Goal: Transaction & Acquisition: Purchase product/service

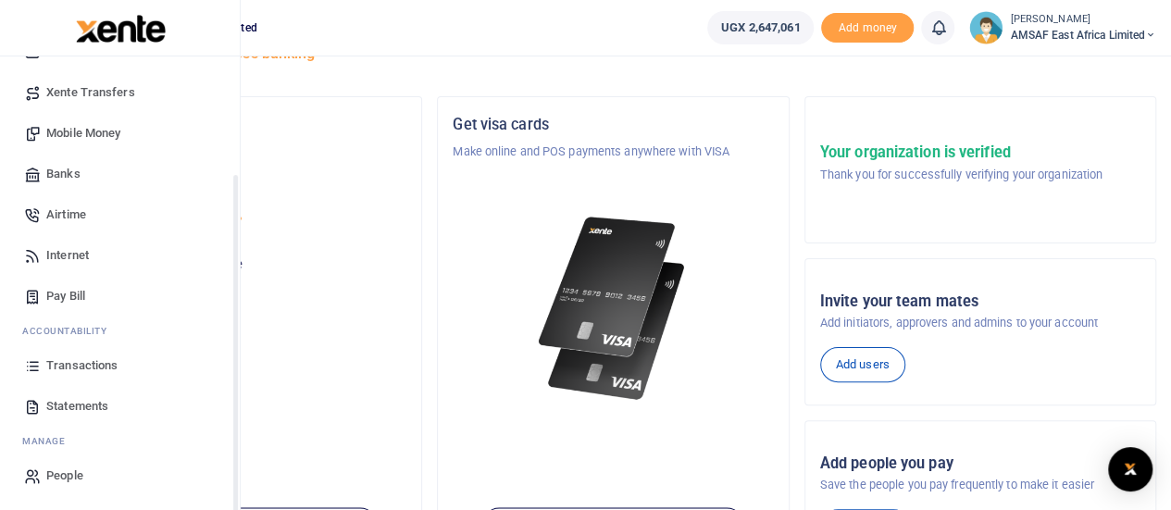
scroll to position [93, 0]
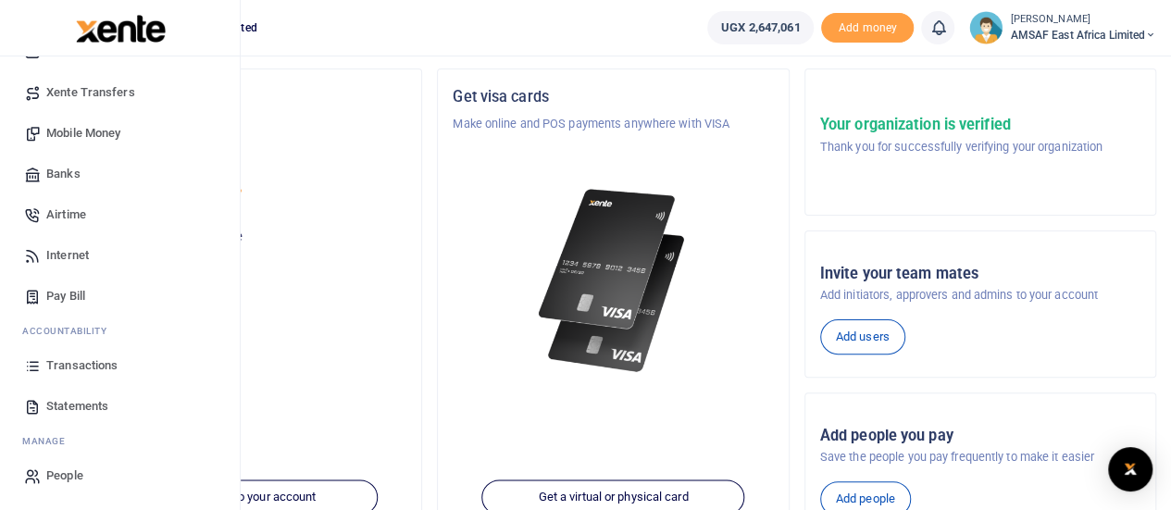
click at [94, 362] on span "Transactions" at bounding box center [81, 365] width 71 height 19
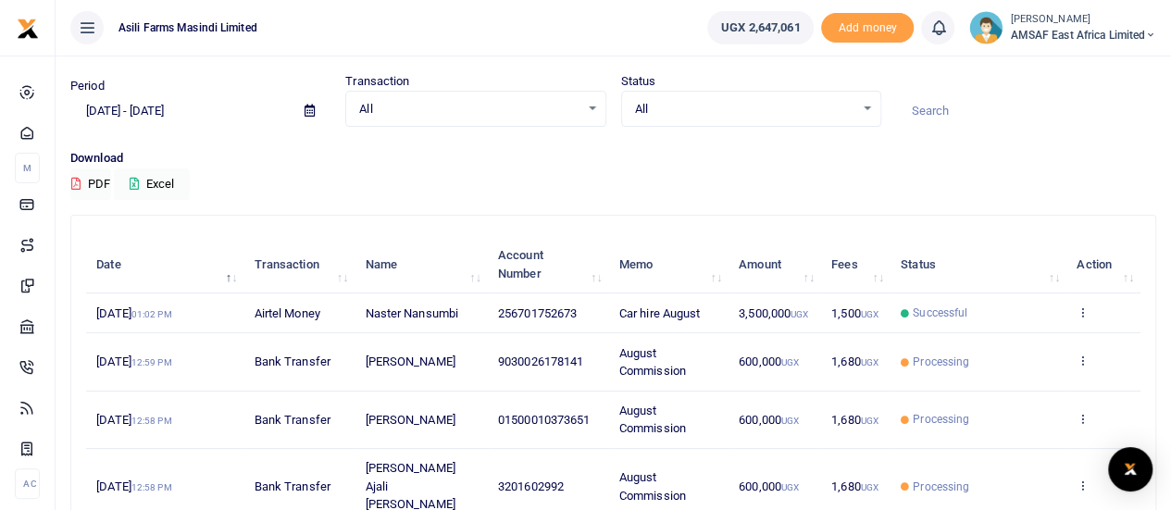
scroll to position [93, 0]
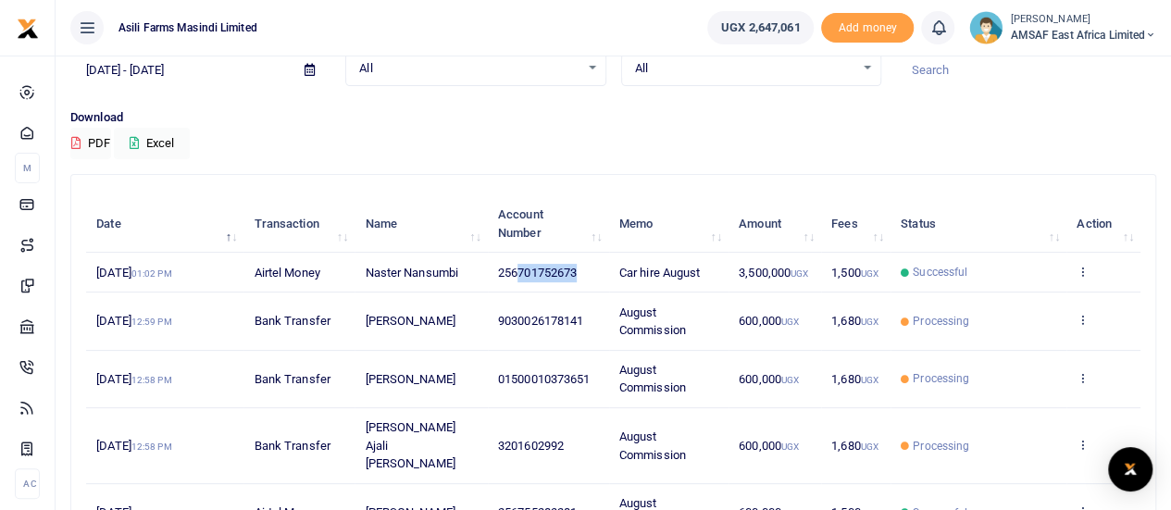
copy span "701752673"
drag, startPoint x: 520, startPoint y: 273, endPoint x: 578, endPoint y: 274, distance: 58.3
click at [577, 274] on span "256701752673" at bounding box center [537, 273] width 79 height 14
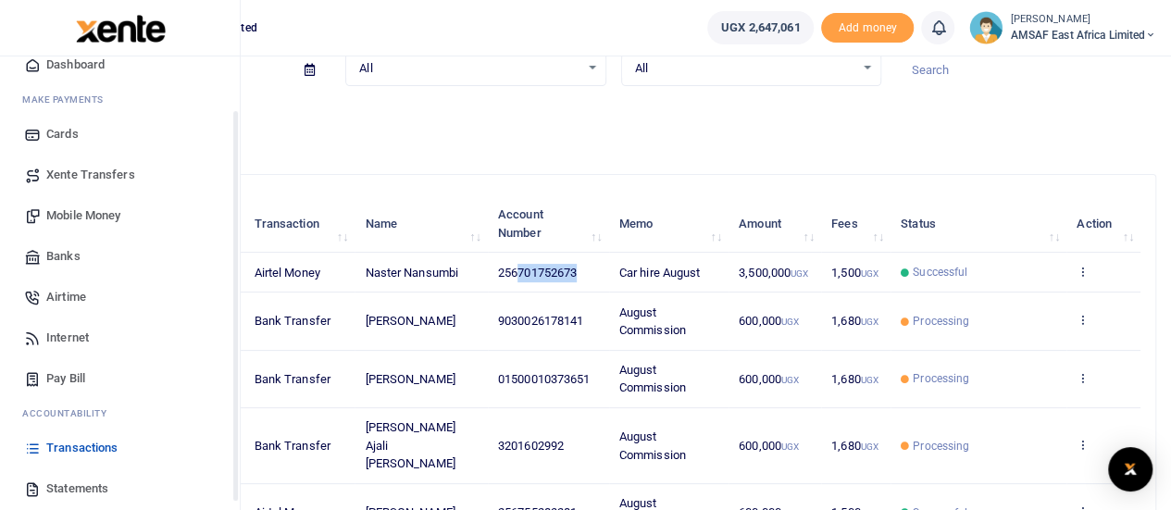
scroll to position [150, 0]
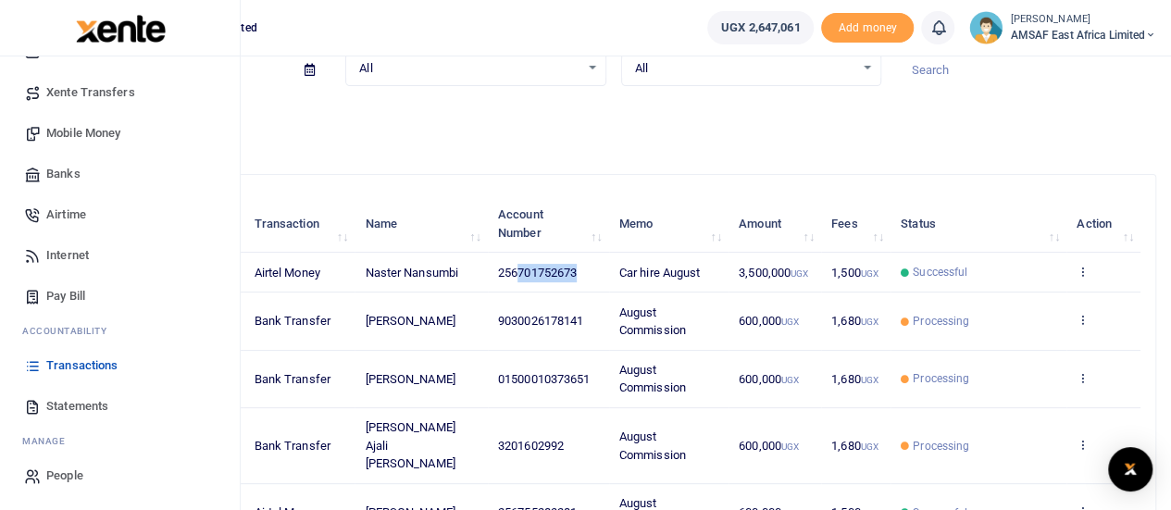
click at [110, 364] on span "Transactions" at bounding box center [81, 365] width 71 height 19
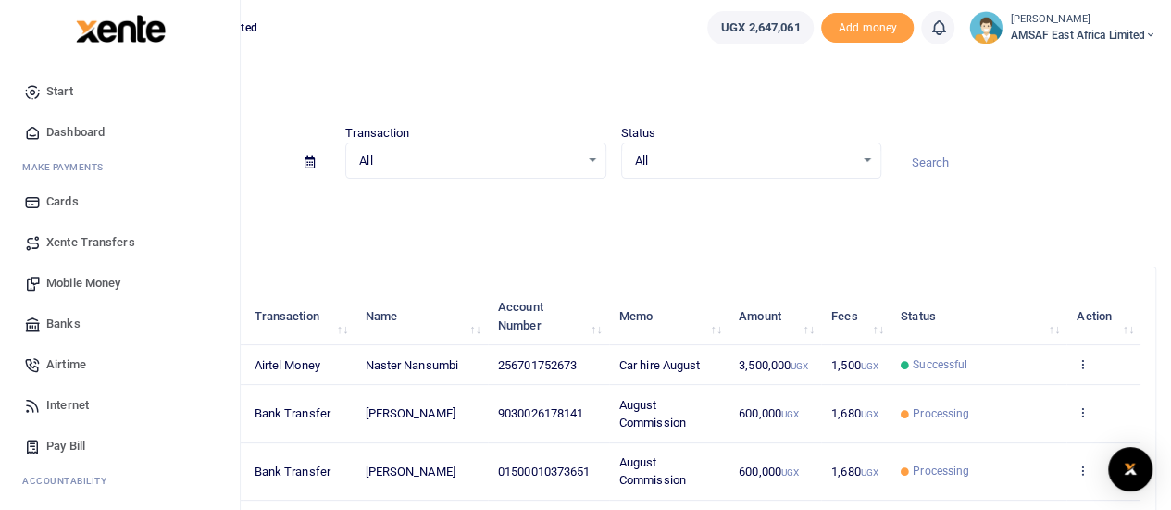
click at [78, 280] on span "Mobile Money" at bounding box center [83, 283] width 74 height 19
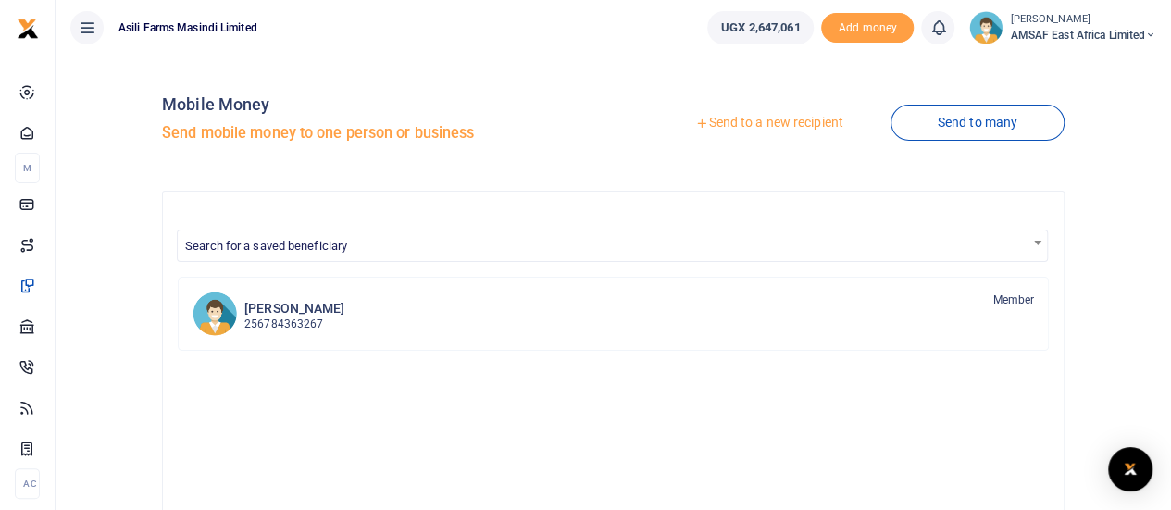
click at [732, 126] on link "Send to a new recipient" at bounding box center [769, 122] width 242 height 33
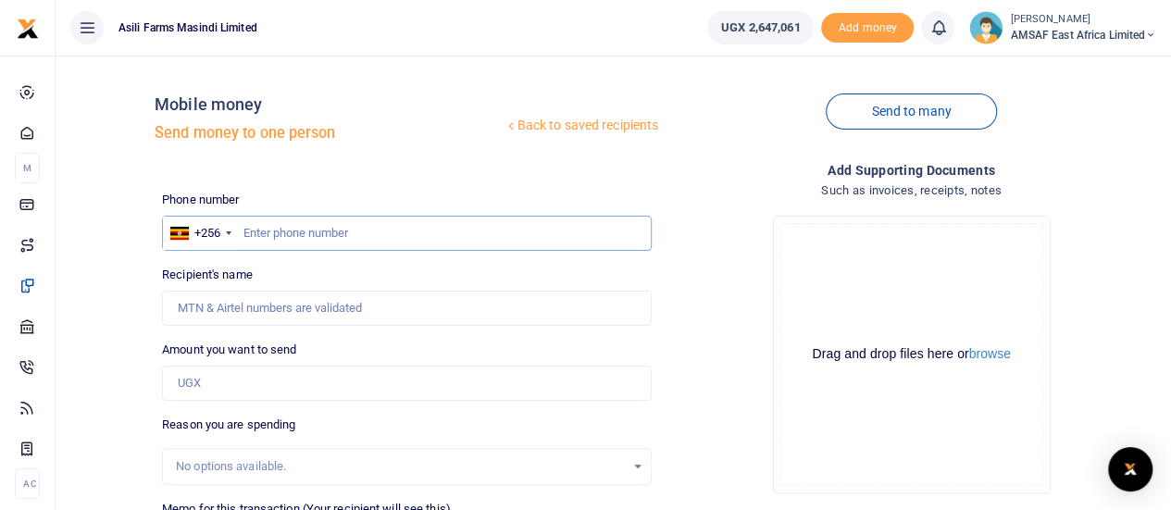
click at [309, 238] on input "text" at bounding box center [407, 233] width 490 height 35
paste input "701752673"
type input "701752673"
click at [261, 314] on input "Recipient's name" at bounding box center [407, 308] width 490 height 35
click at [227, 376] on input "Amount you want to send" at bounding box center [407, 383] width 490 height 35
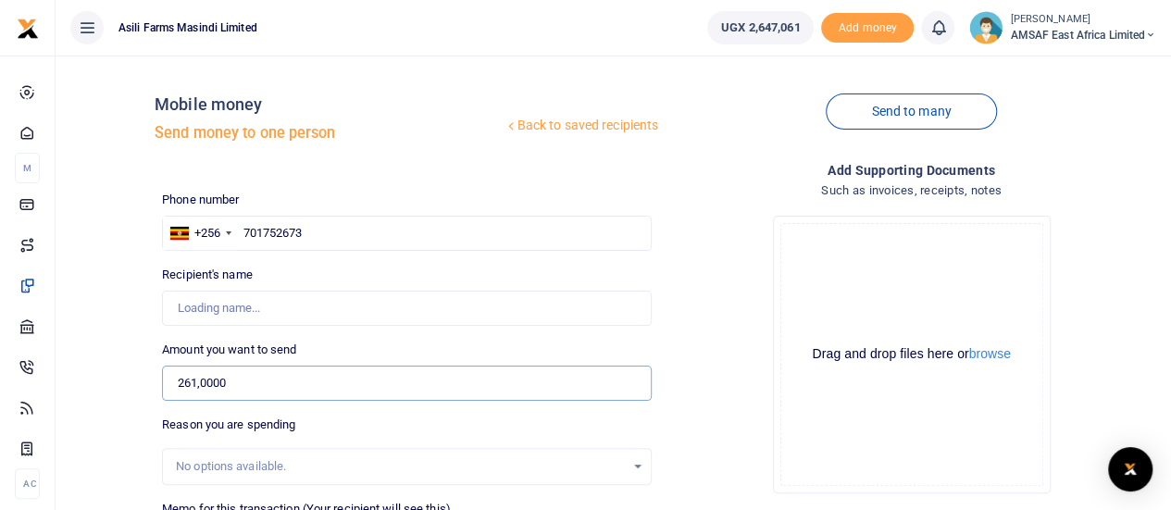
type input "2,610,000"
type input "Naster Nansumbi"
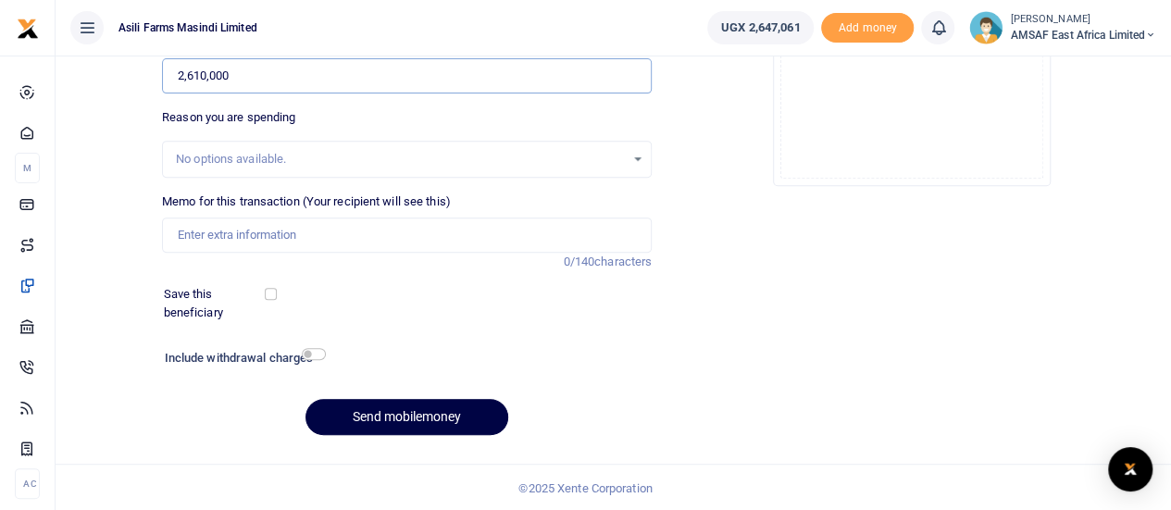
type input "2,610,000"
click at [271, 232] on input "Memo for this transaction (Your recipient will see this)" at bounding box center [407, 234] width 490 height 35
type input "Field facilitation from 31st July to 16th August"
click at [778, 310] on div "Add supporting Documents Such as invoices, receipts, notes Drop your files here…" at bounding box center [911, 151] width 504 height 597
click at [383, 425] on button "Send mobilemoney" at bounding box center [406, 417] width 203 height 36
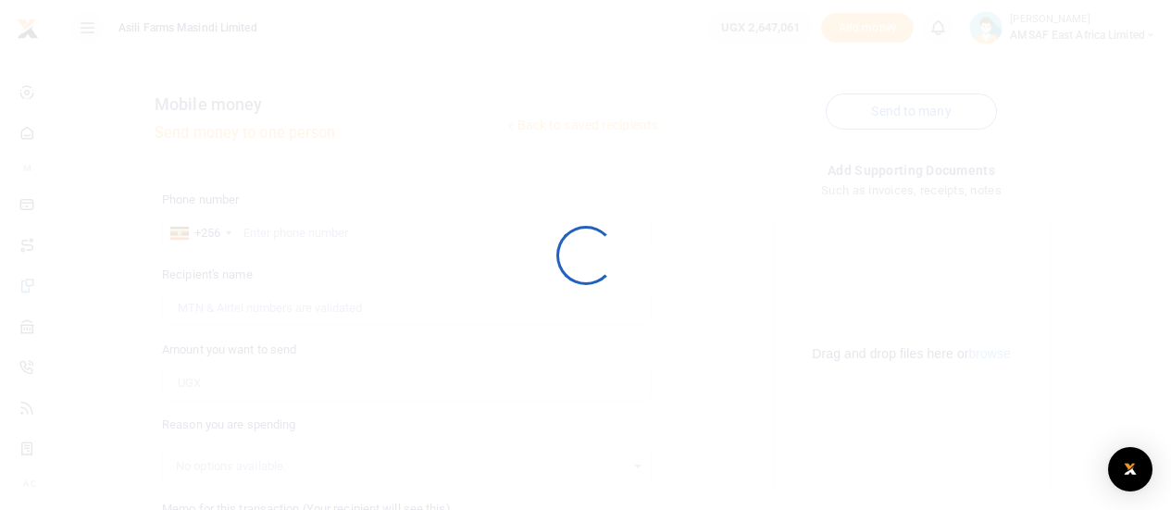
scroll to position [307, 0]
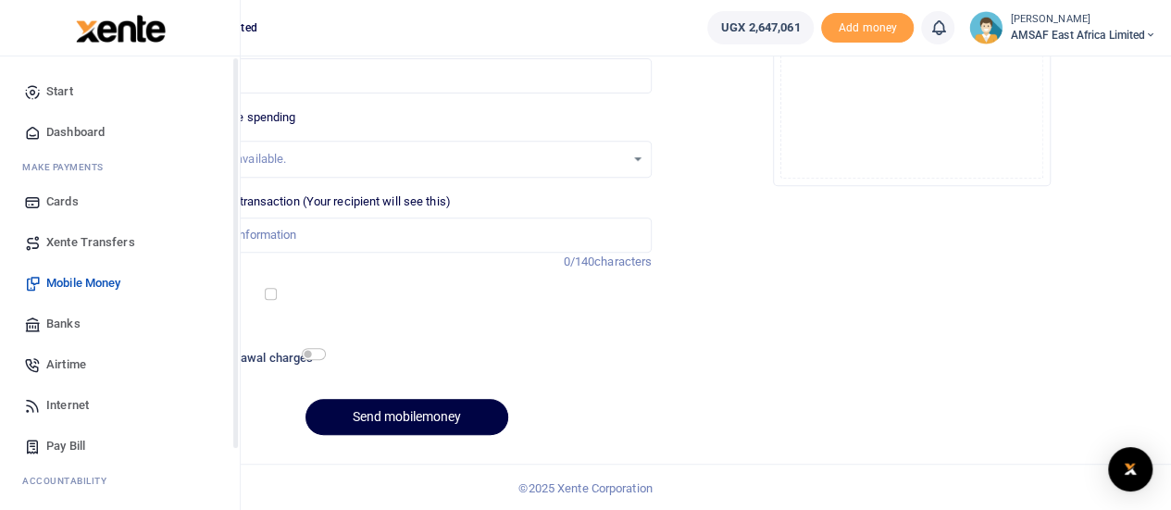
click at [58, 93] on span "Start" at bounding box center [59, 91] width 27 height 19
